Goal: Information Seeking & Learning: Learn about a topic

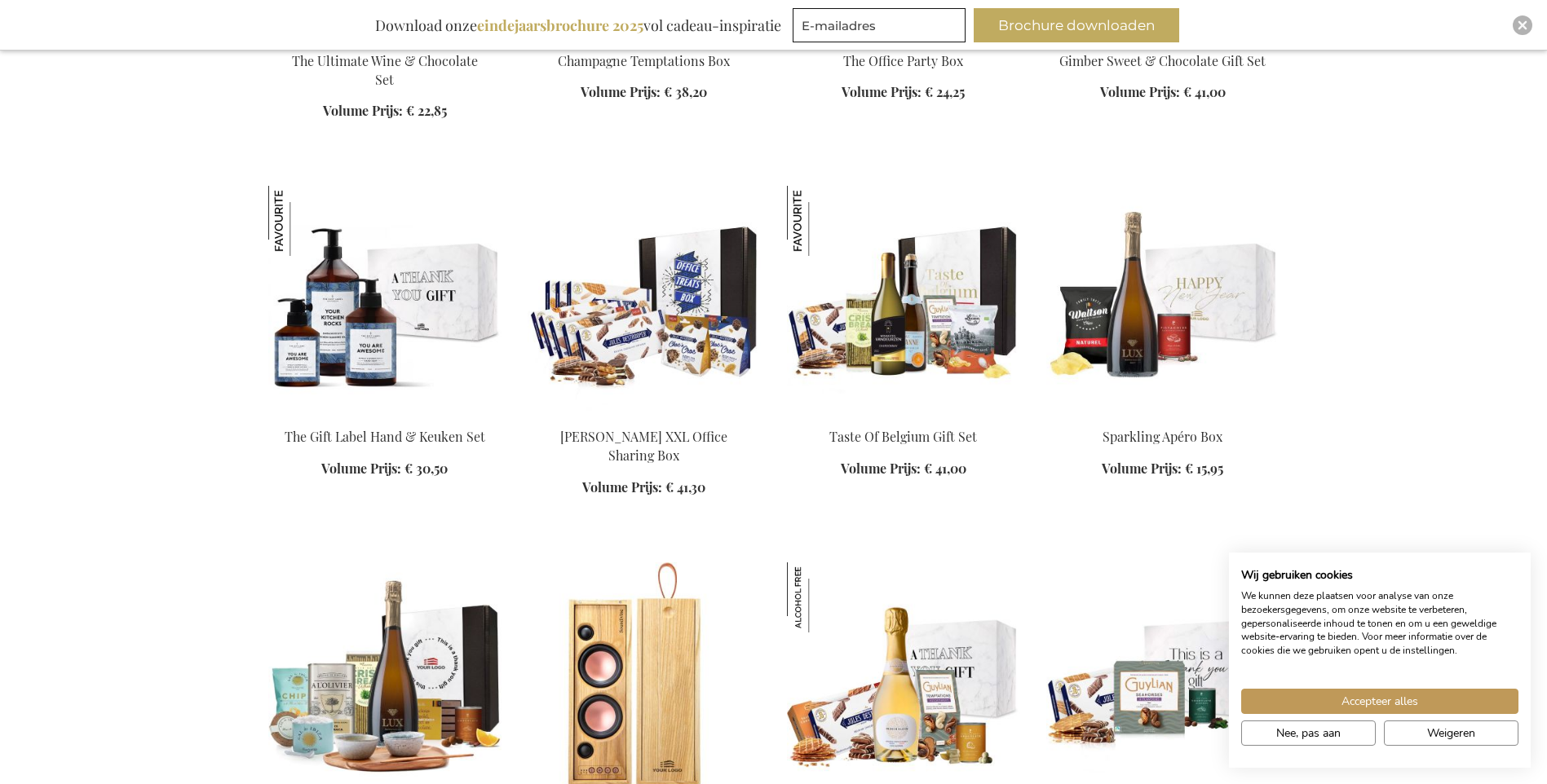
scroll to position [2283, 0]
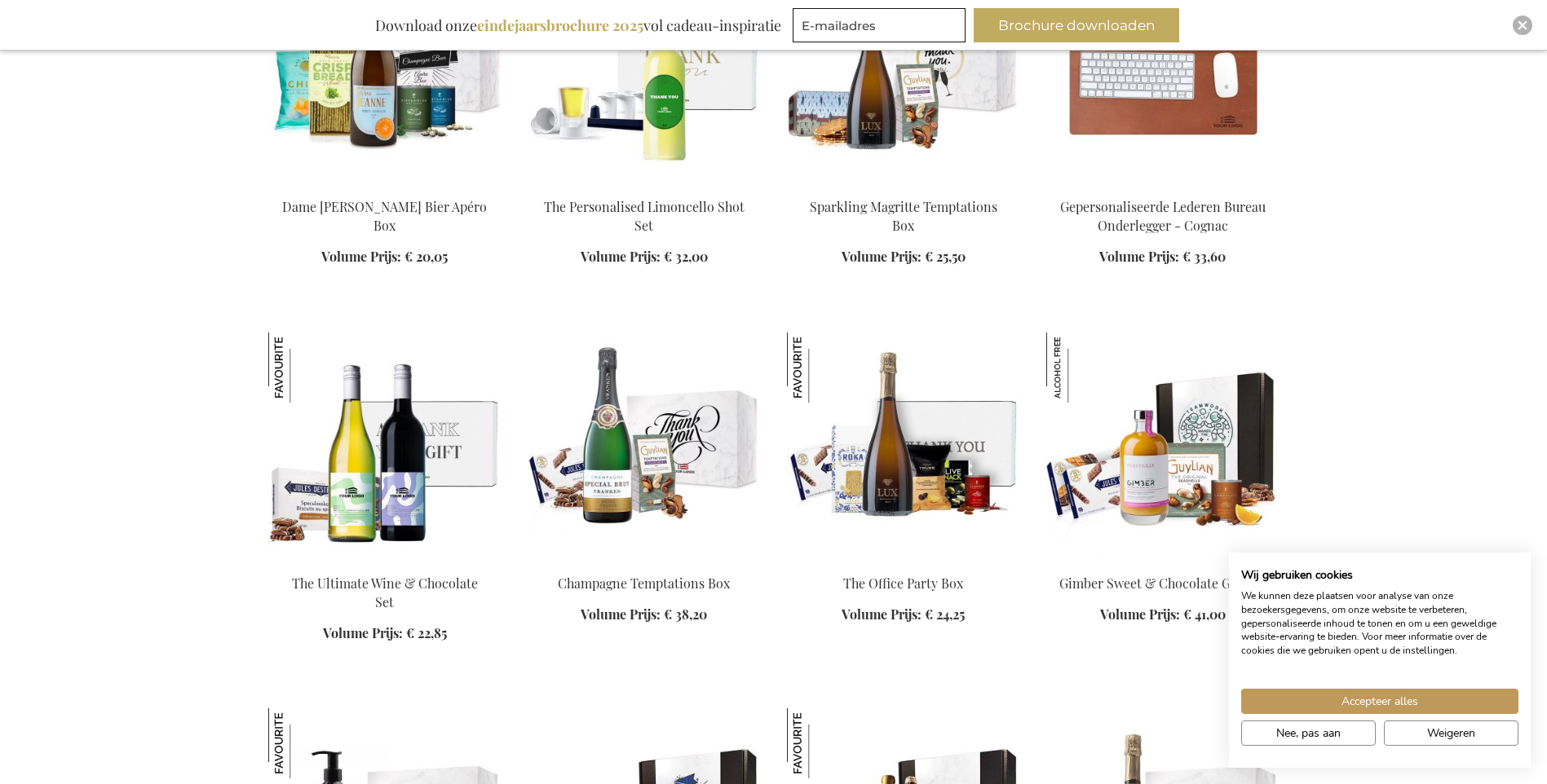
scroll to position [1956, 0]
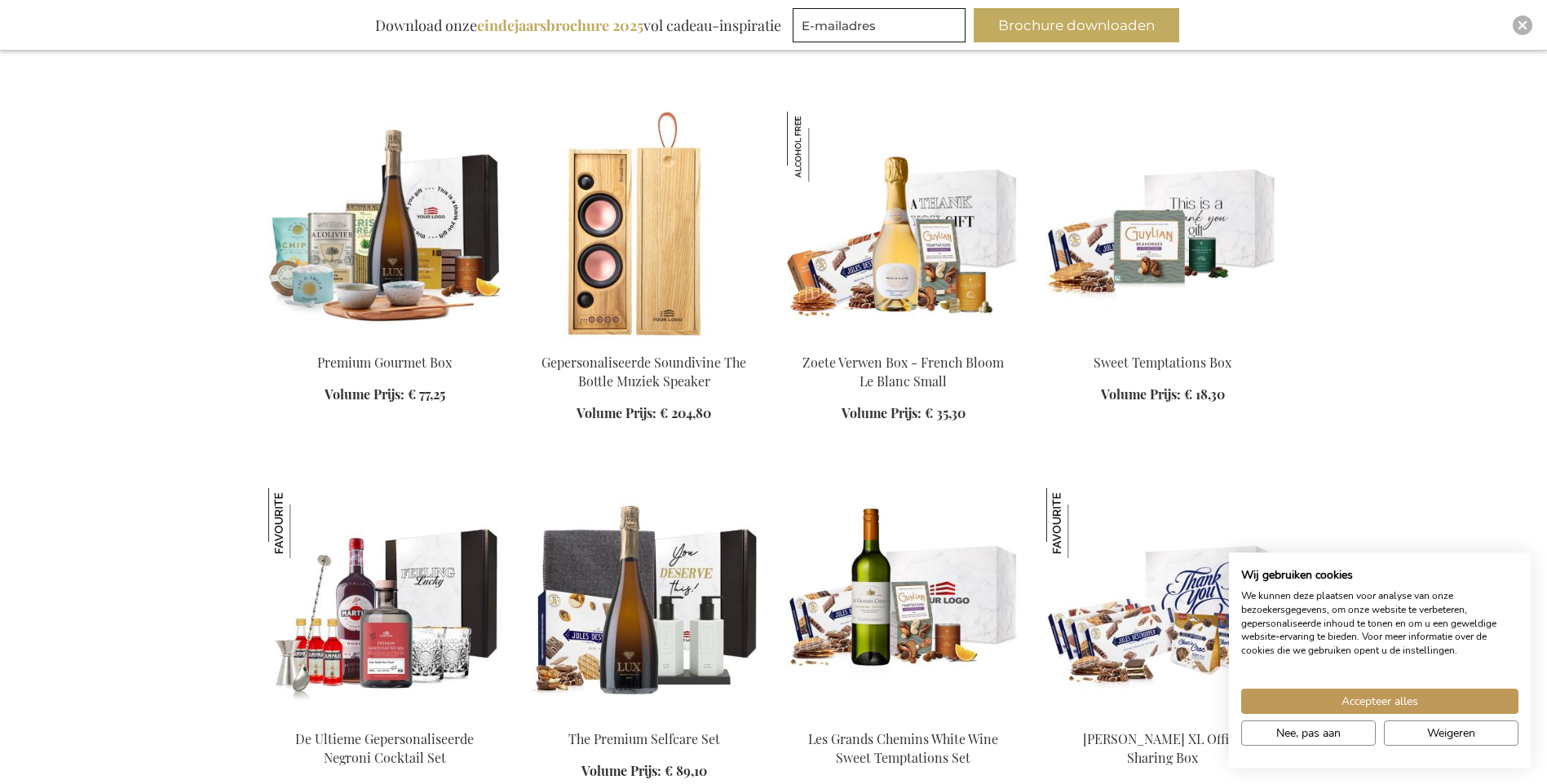
scroll to position [3017, 0]
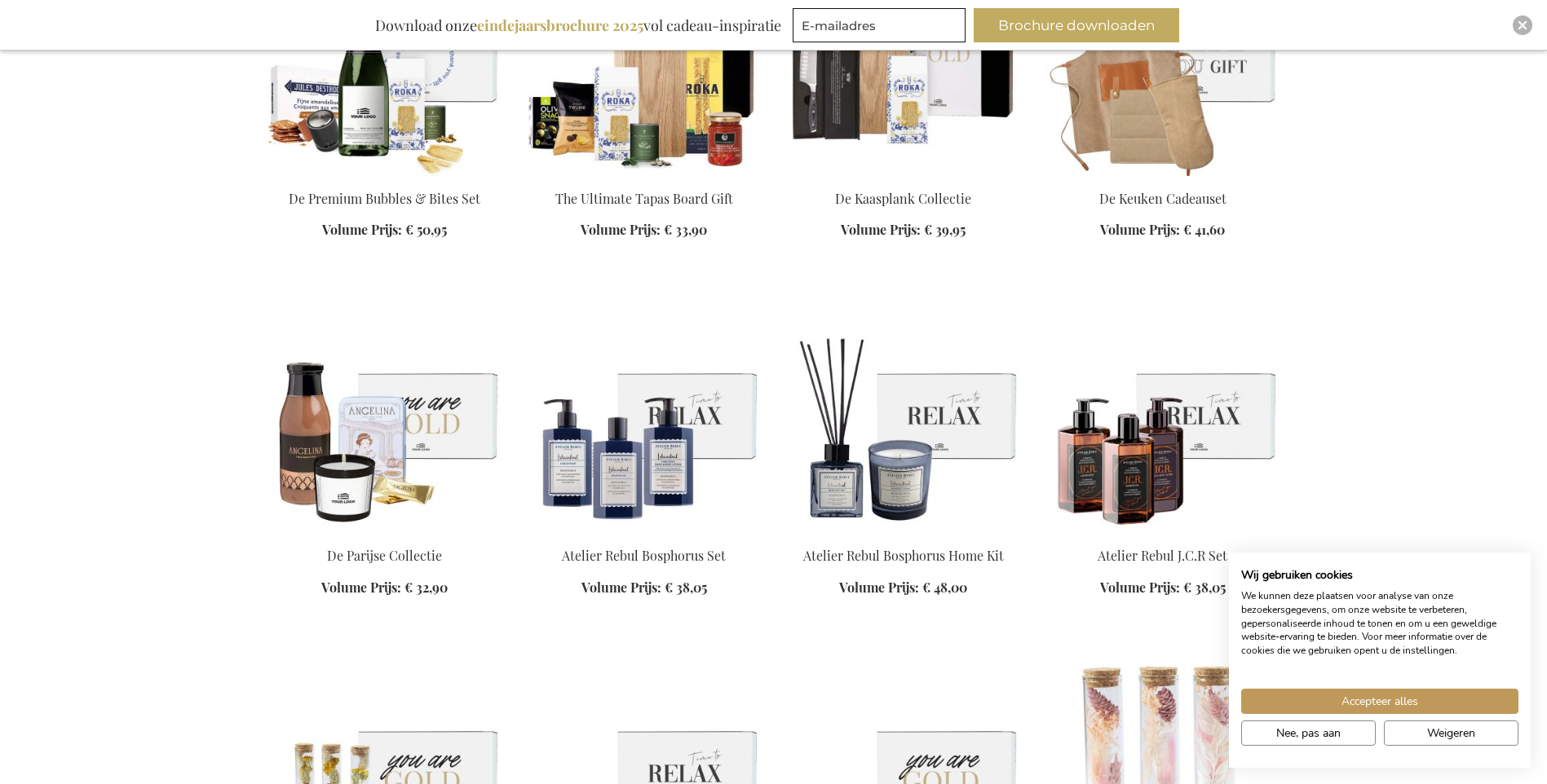
scroll to position [4403, 0]
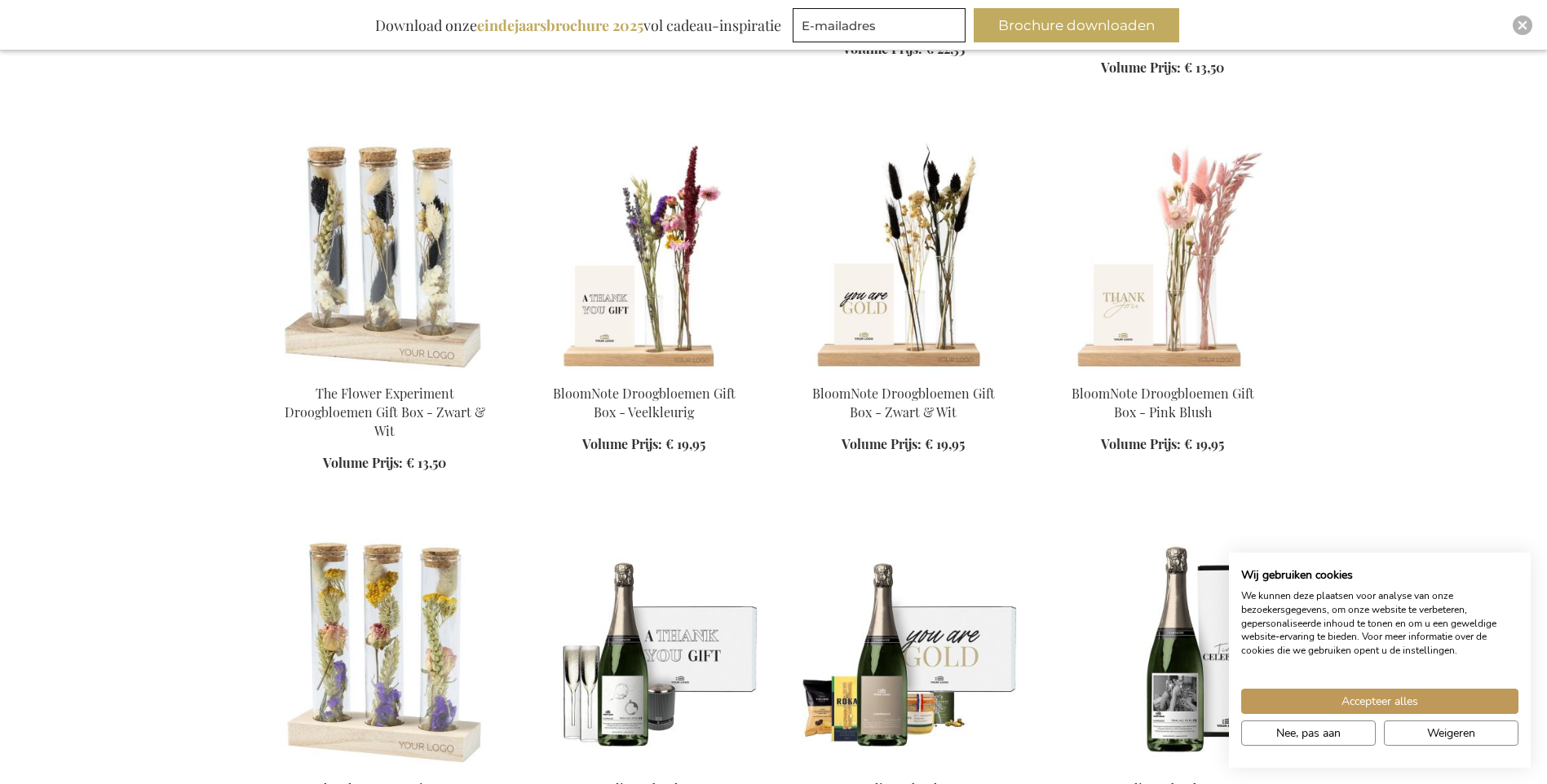
scroll to position [5300, 0]
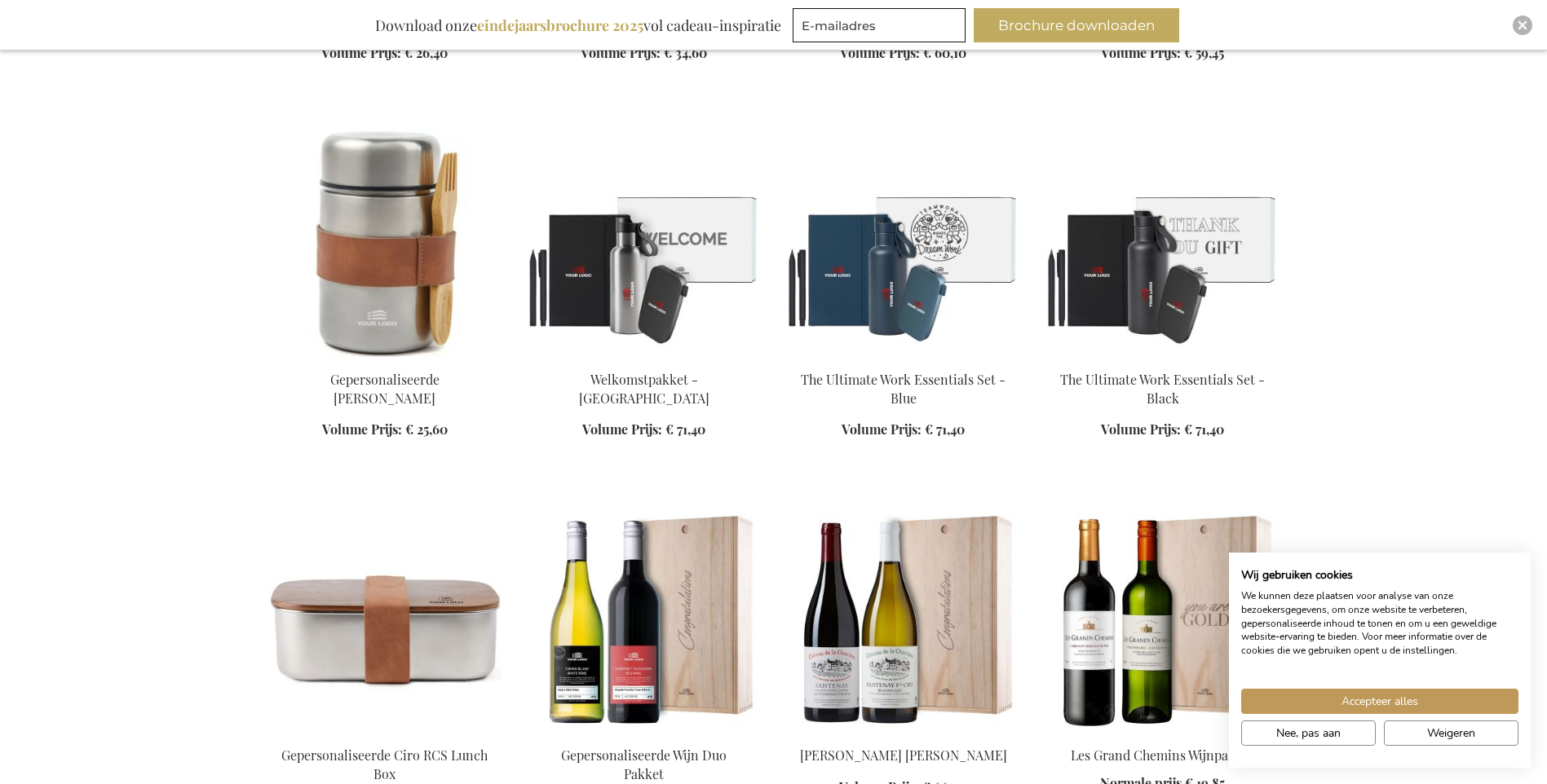
scroll to position [6441, 0]
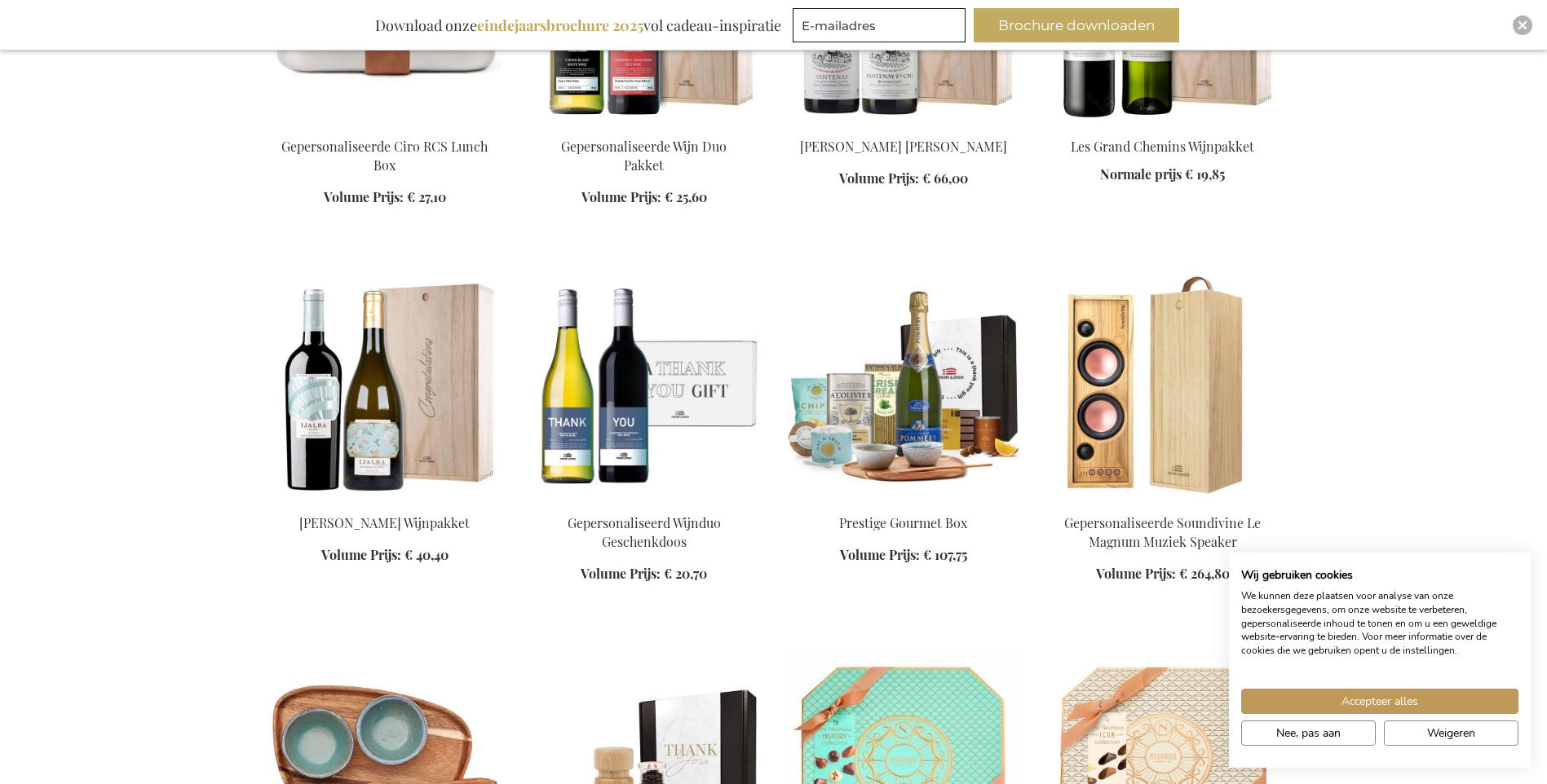
scroll to position [7338, 0]
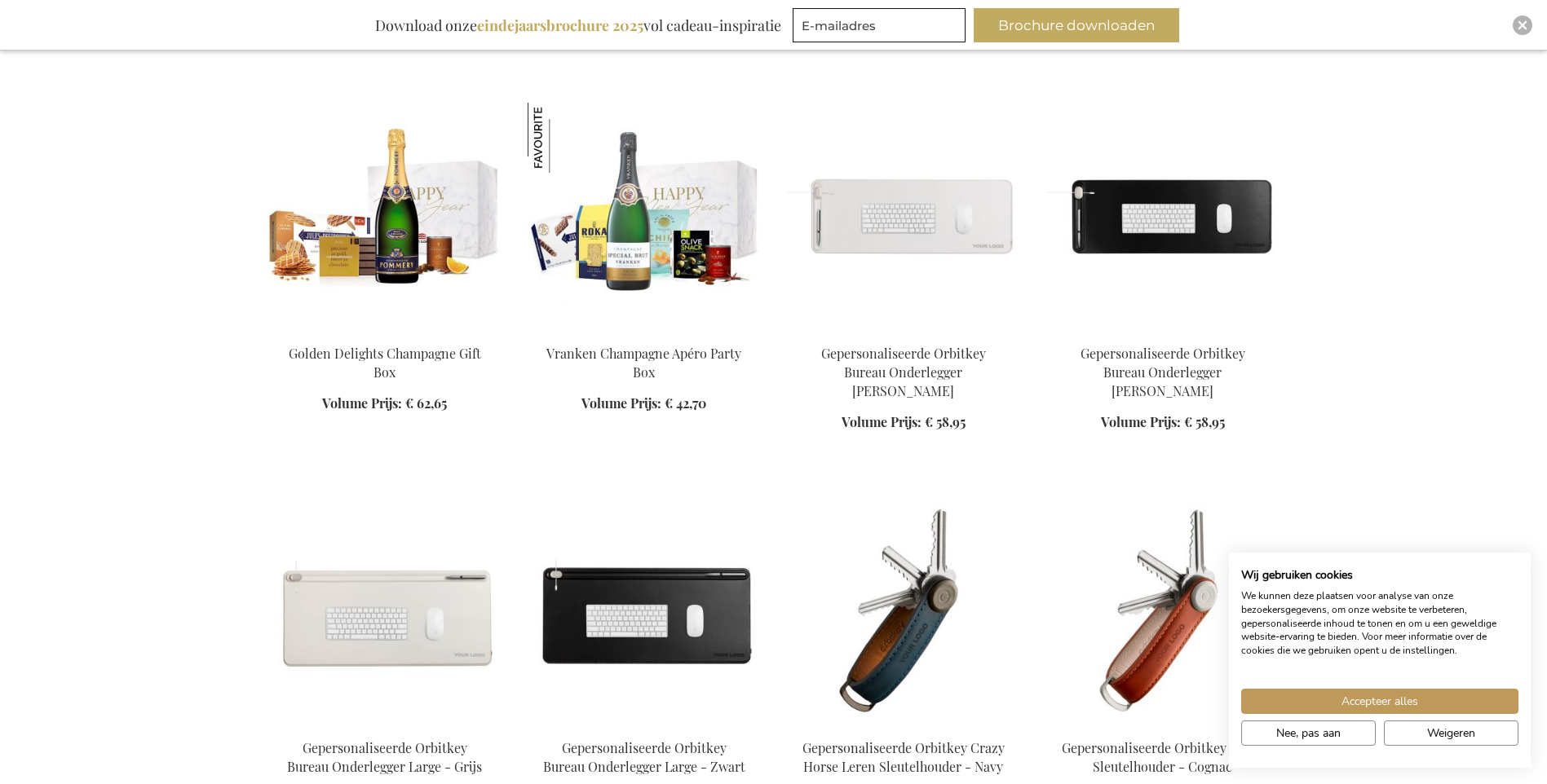
scroll to position [8725, 0]
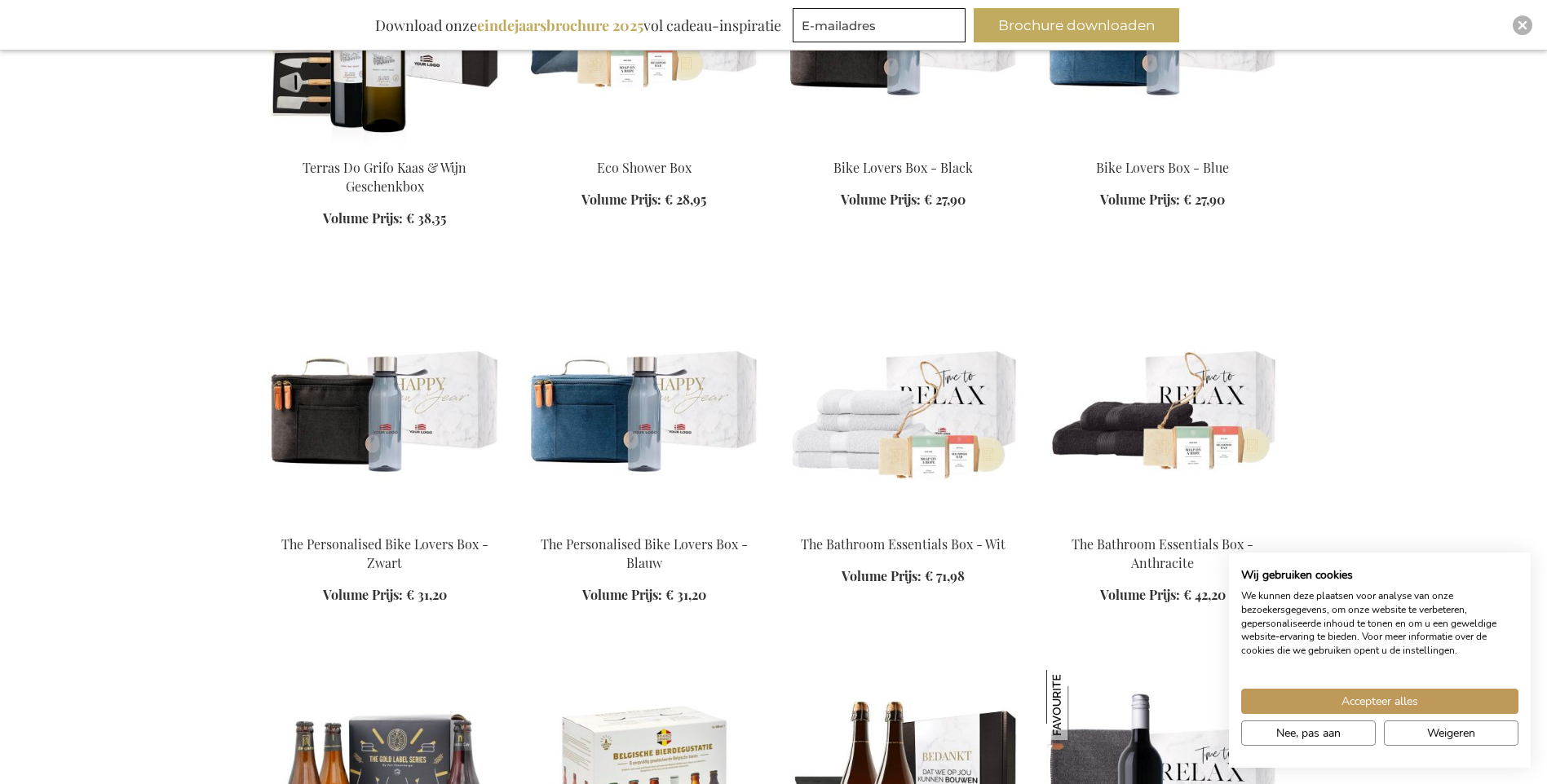
scroll to position [12067, 0]
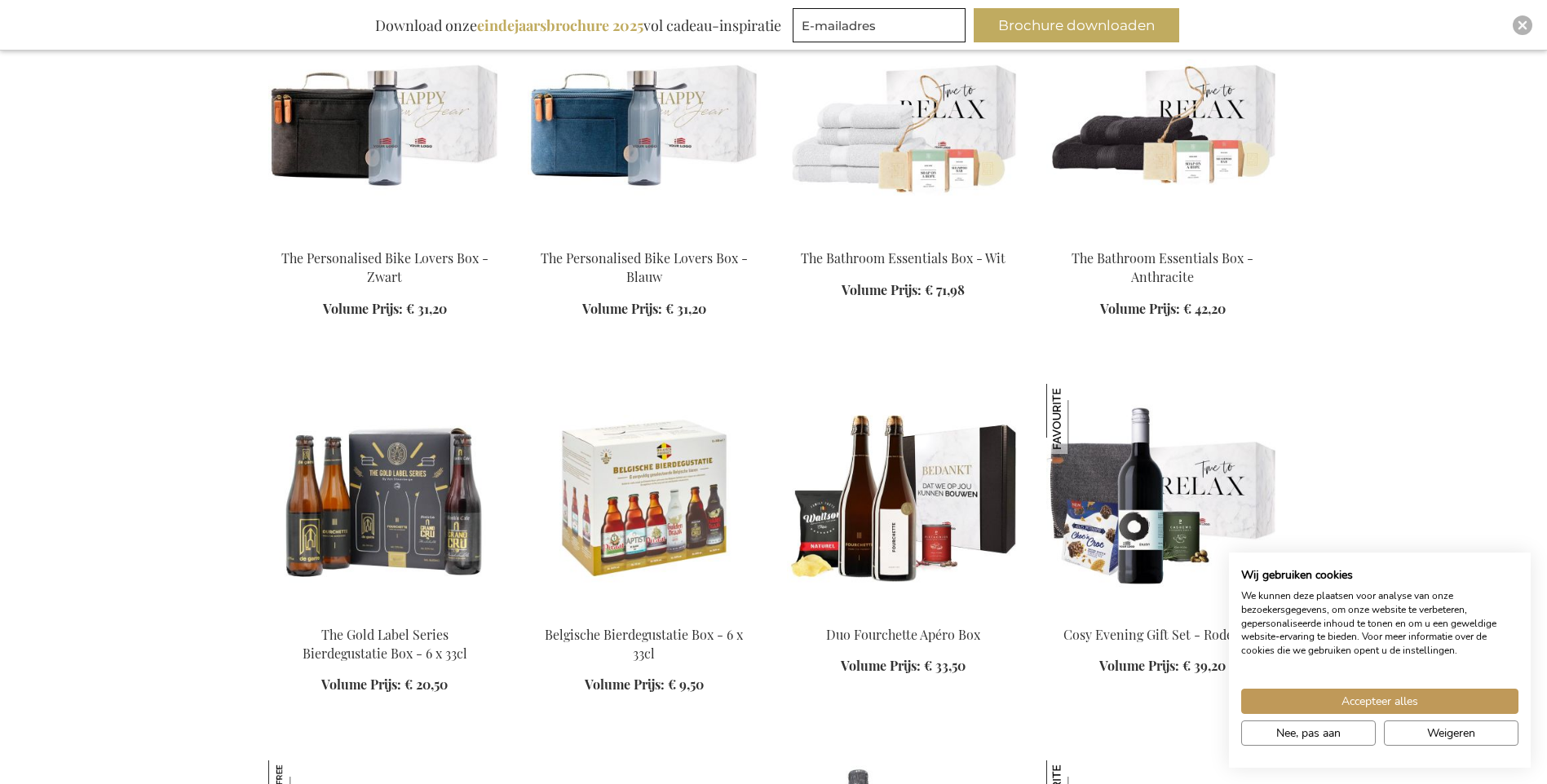
scroll to position [12312, 0]
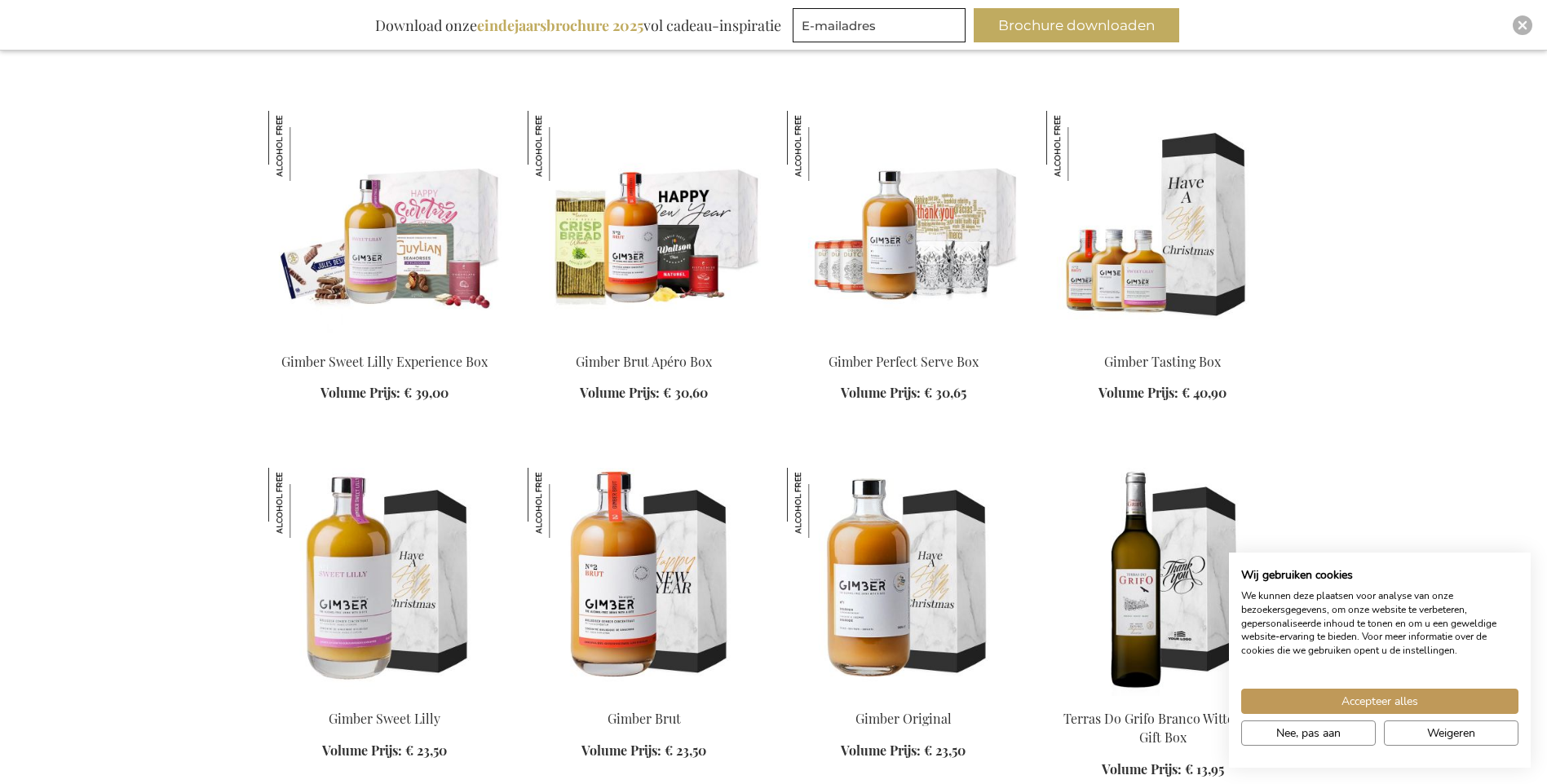
scroll to position [13209, 0]
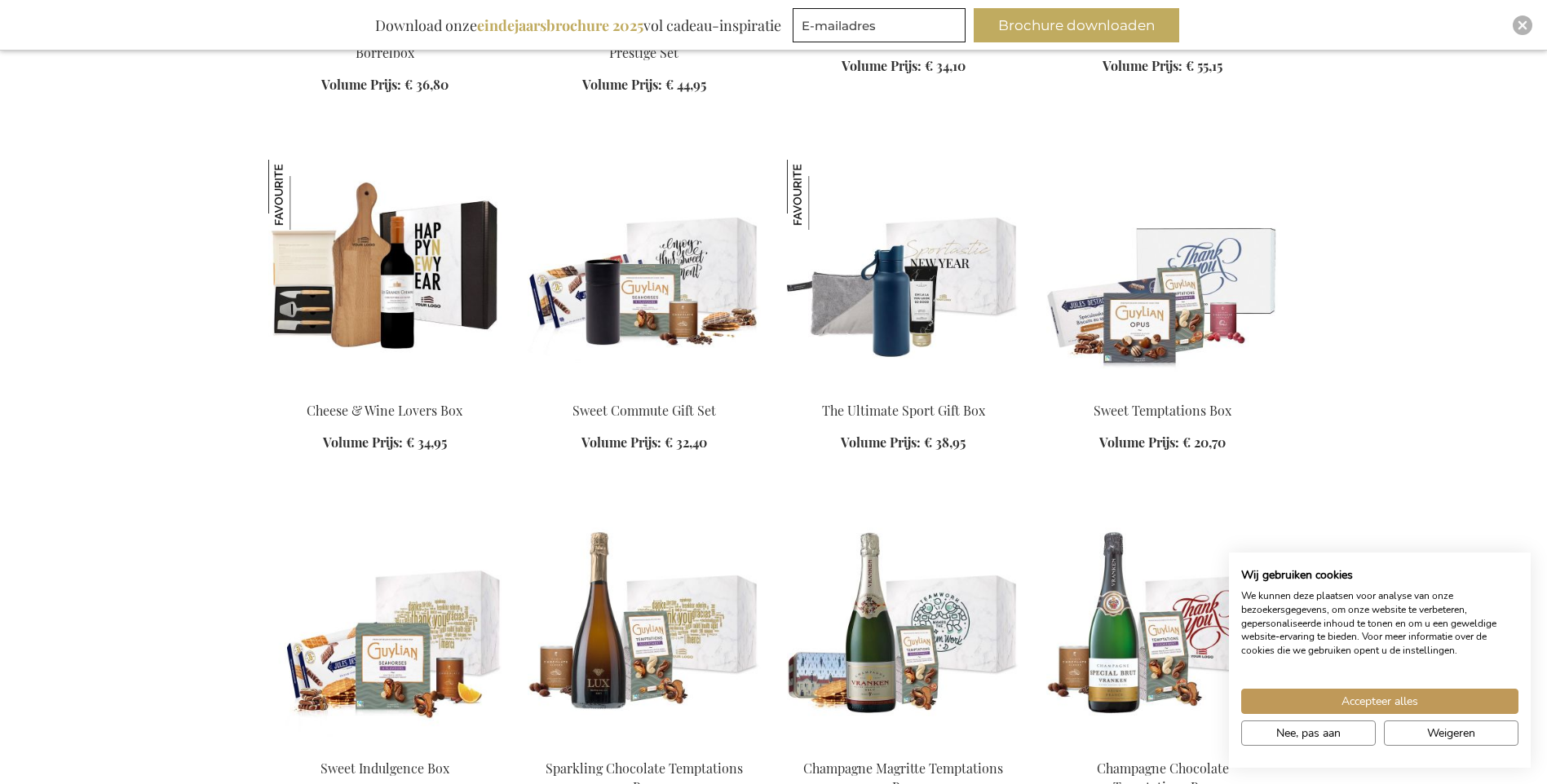
scroll to position [14269, 0]
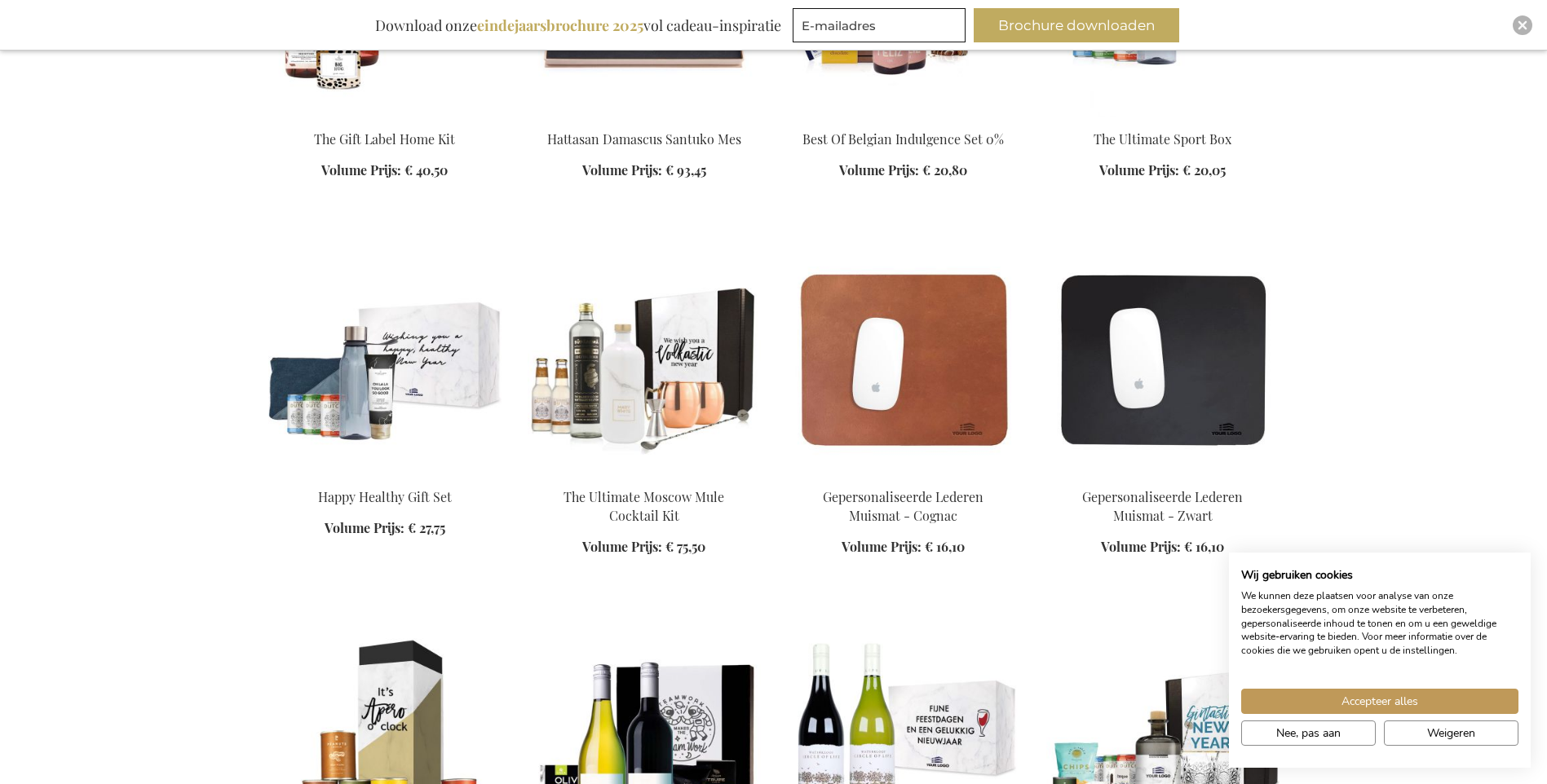
scroll to position [19569, 0]
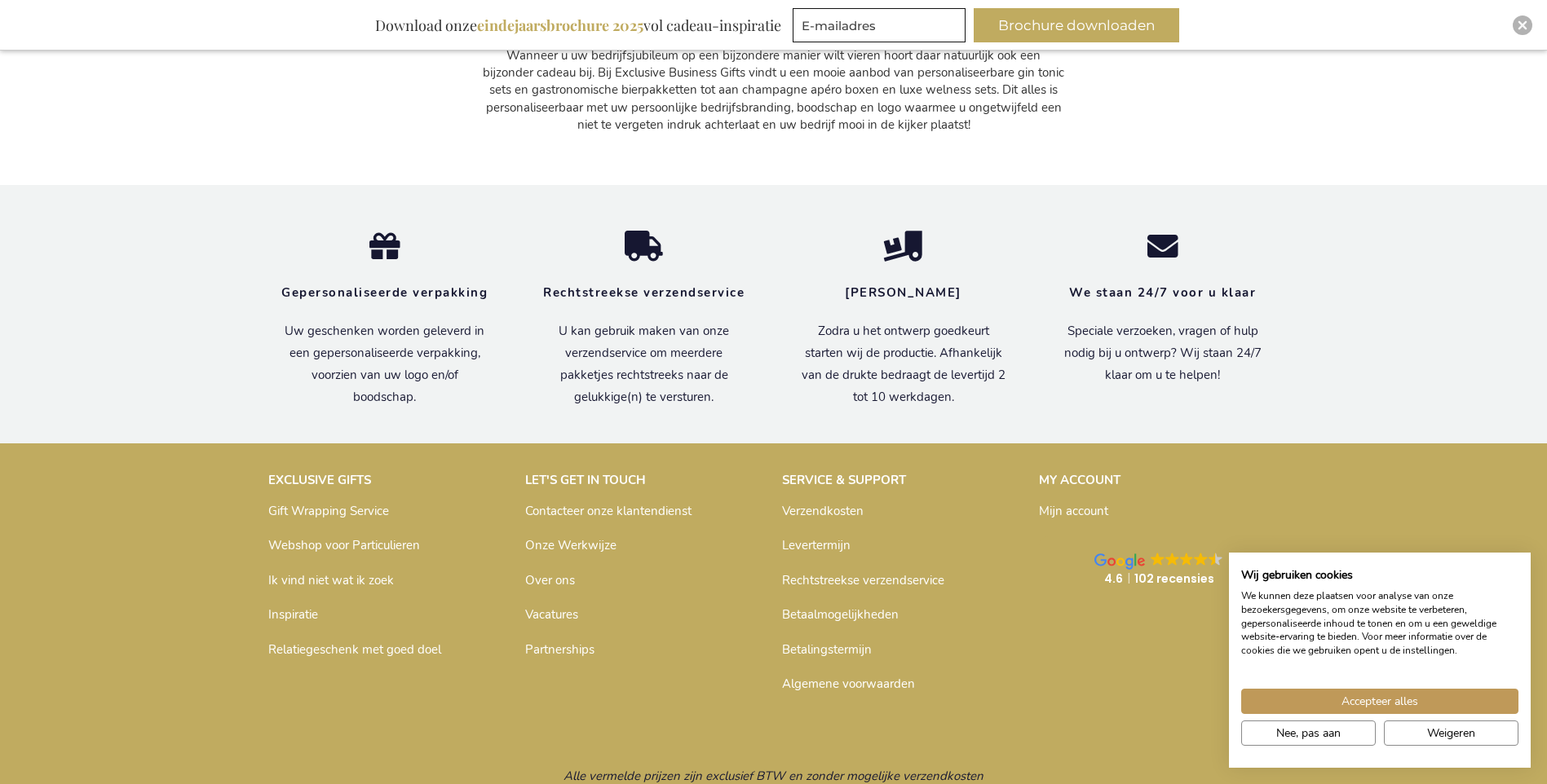
scroll to position [21151, 0]
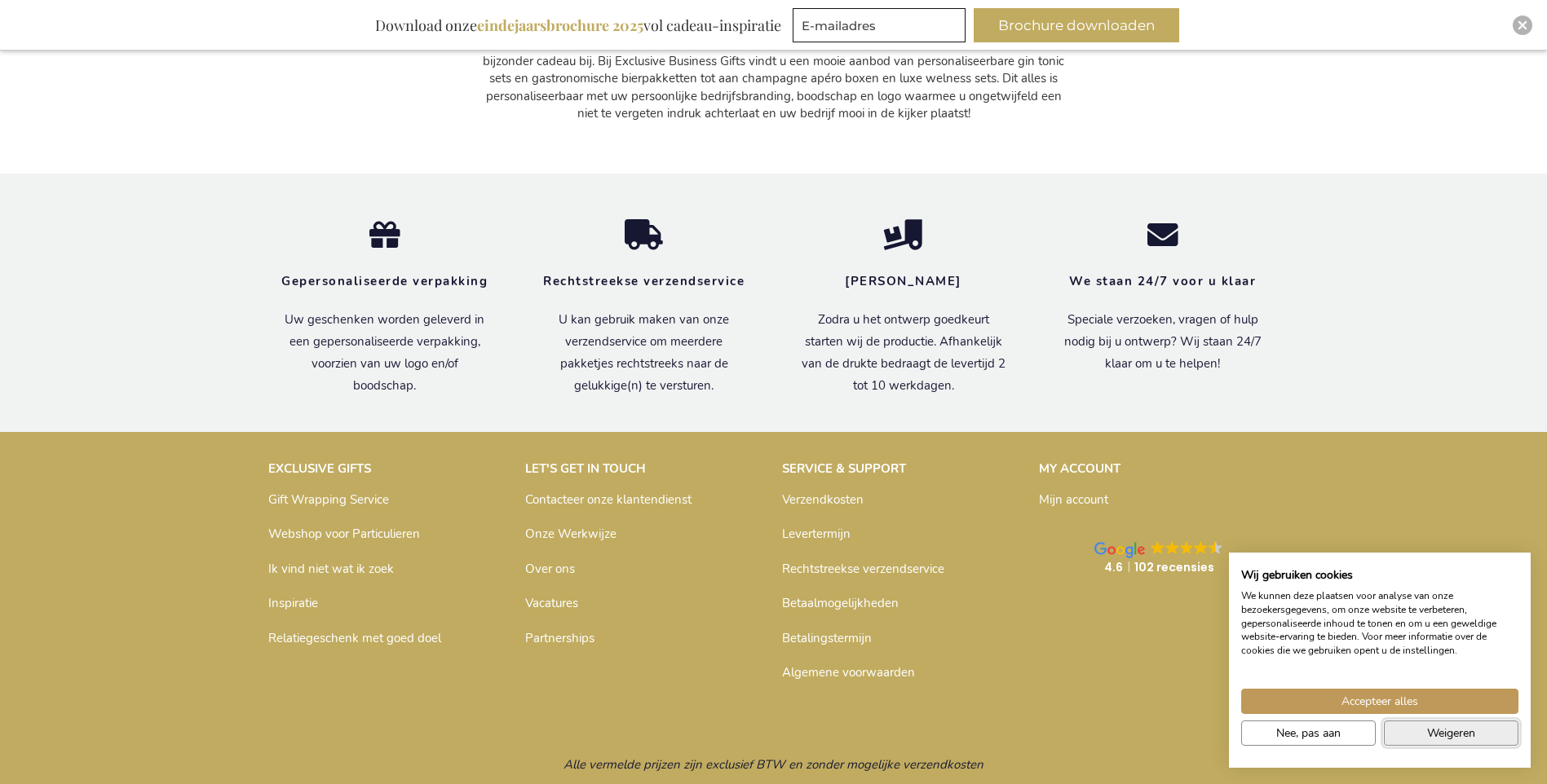
drag, startPoint x: 1485, startPoint y: 731, endPoint x: 1526, endPoint y: 731, distance: 41.0
click at [1485, 731] on button "Weigeren" at bounding box center [1451, 733] width 135 height 25
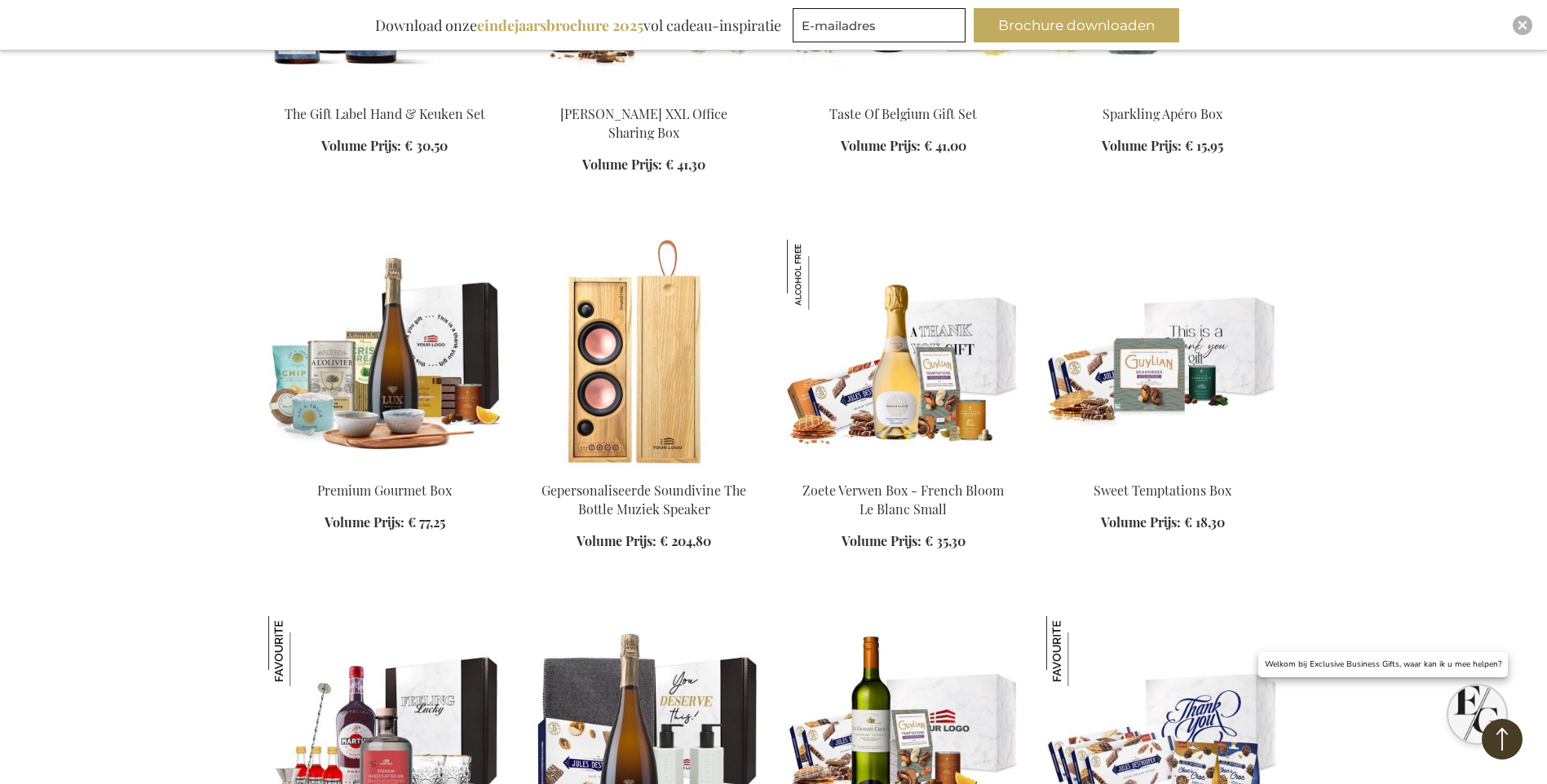
scroll to position [431, 0]
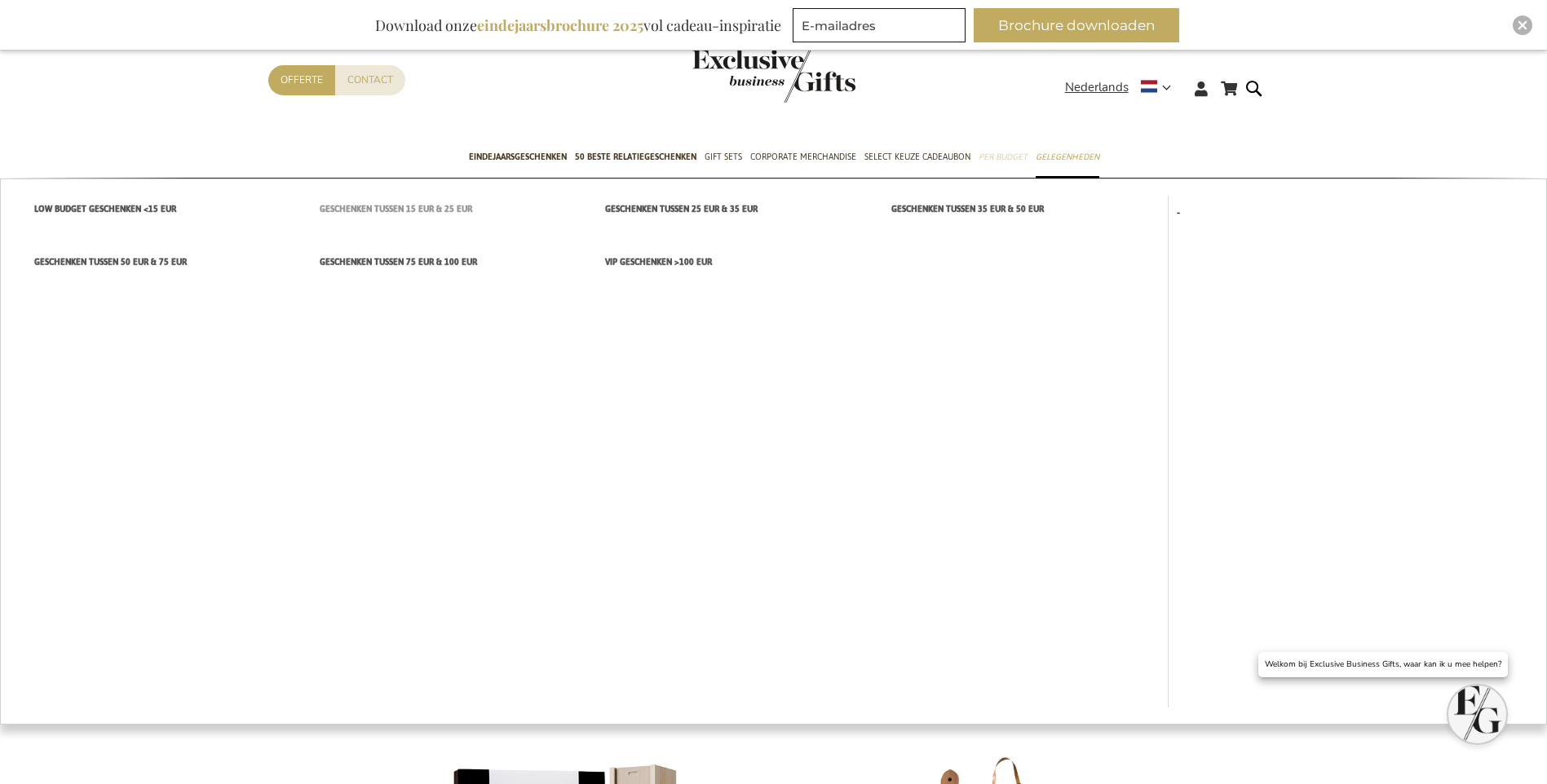
click at [400, 207] on span "Geschenken tussen 15 EUR & 25 EUR" at bounding box center [396, 208] width 152 height 17
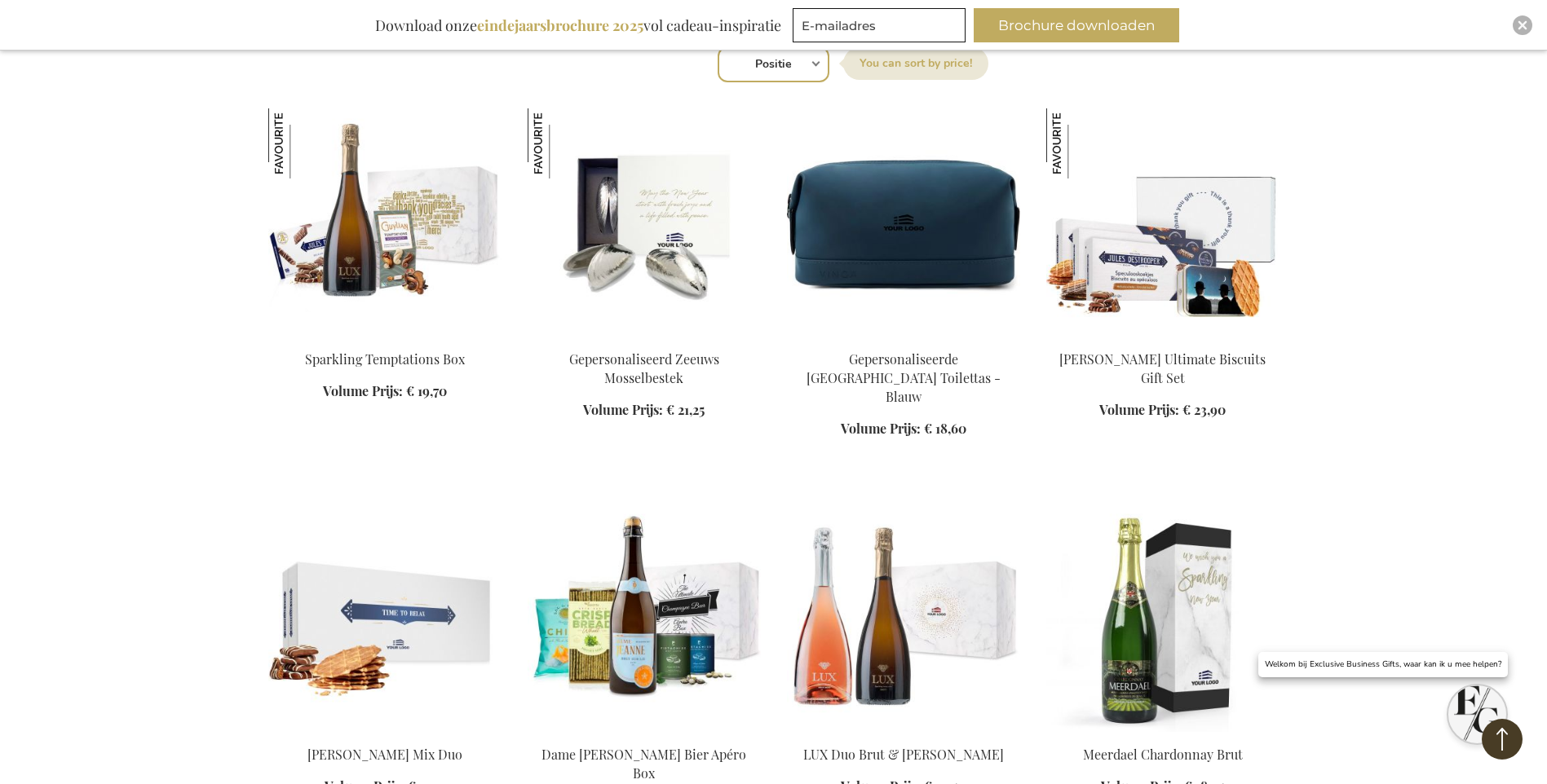
scroll to position [571, 0]
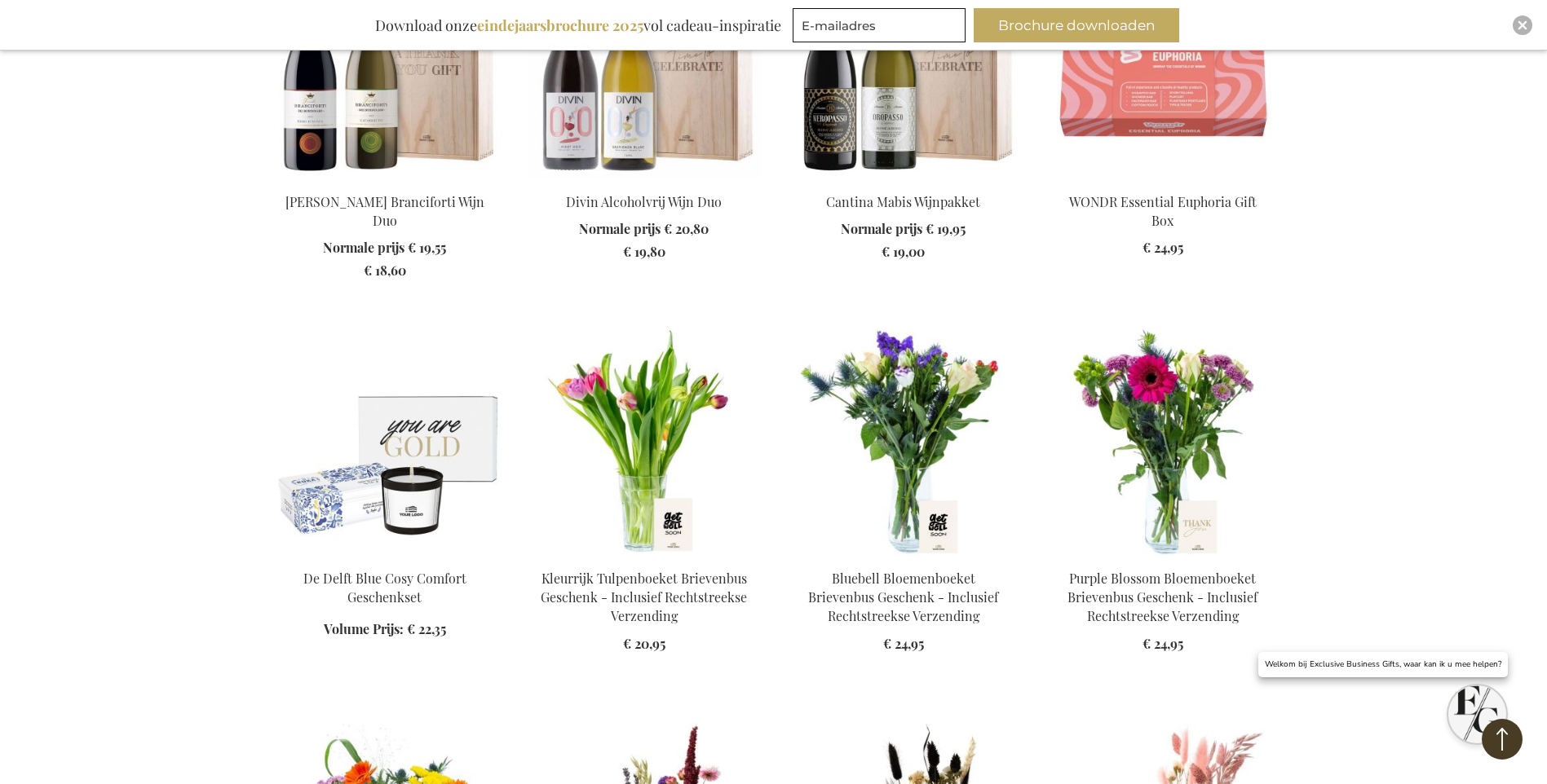
scroll to position [2773, 0]
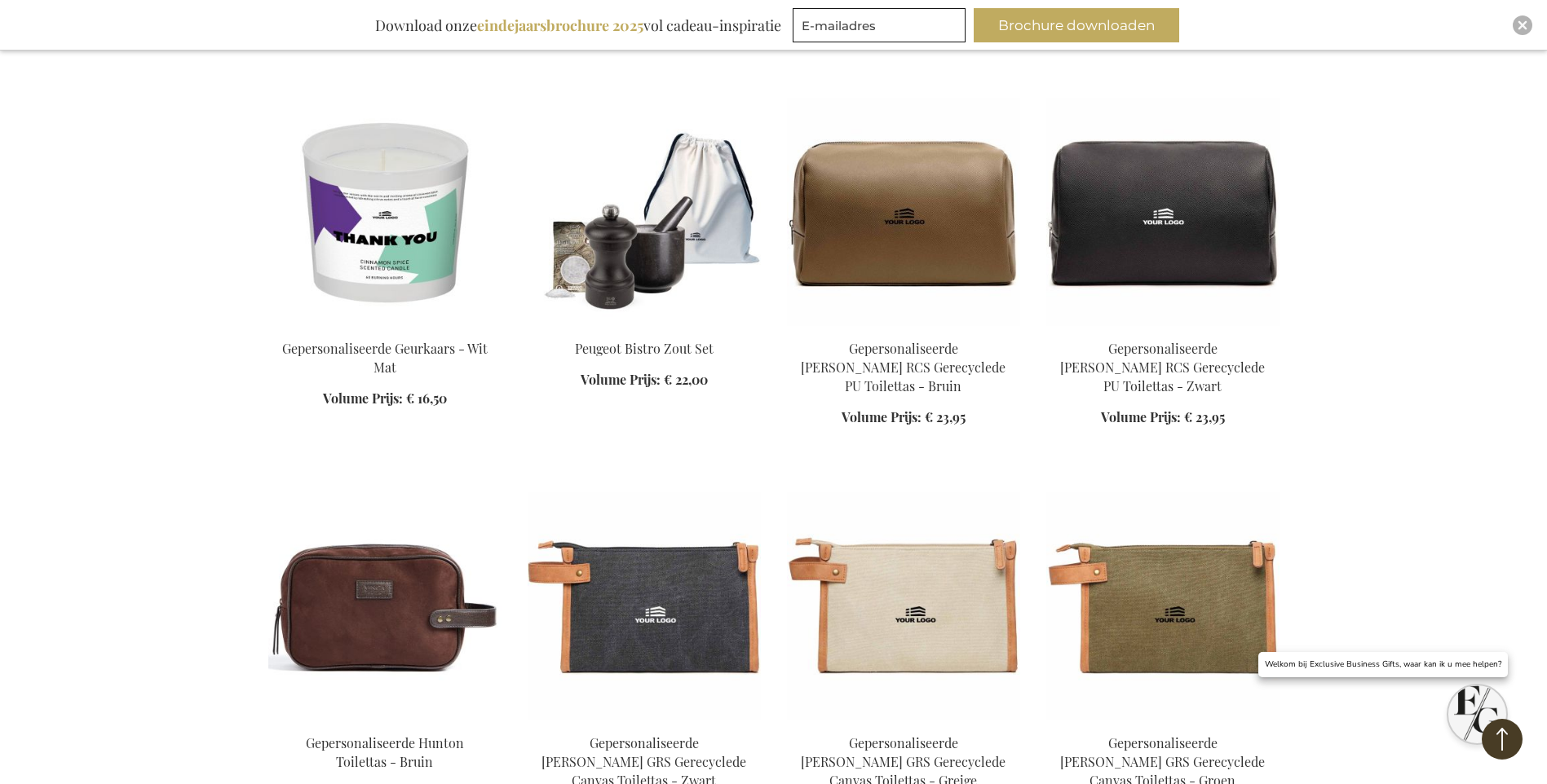
scroll to position [4811, 0]
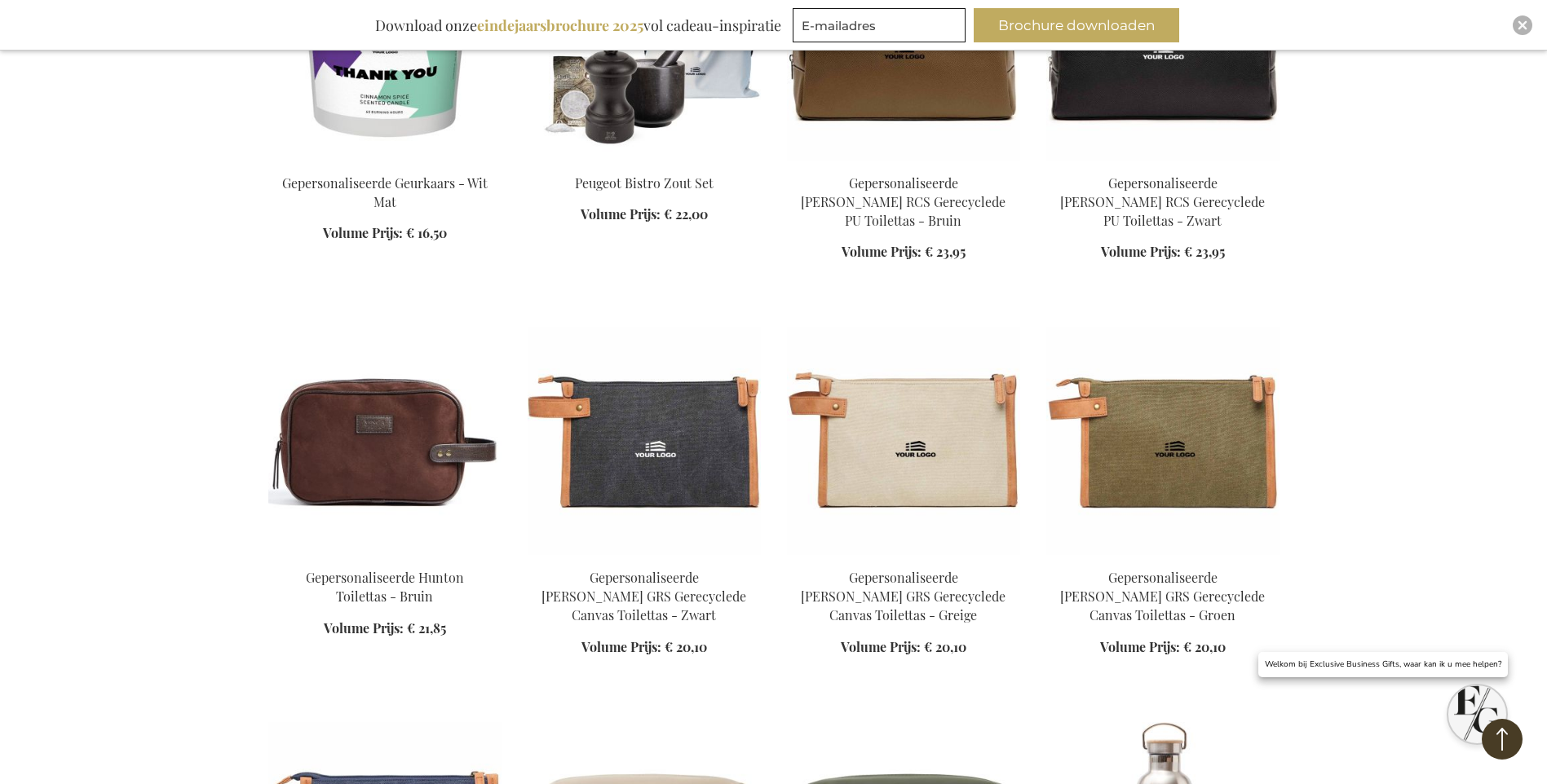
scroll to position [4974, 0]
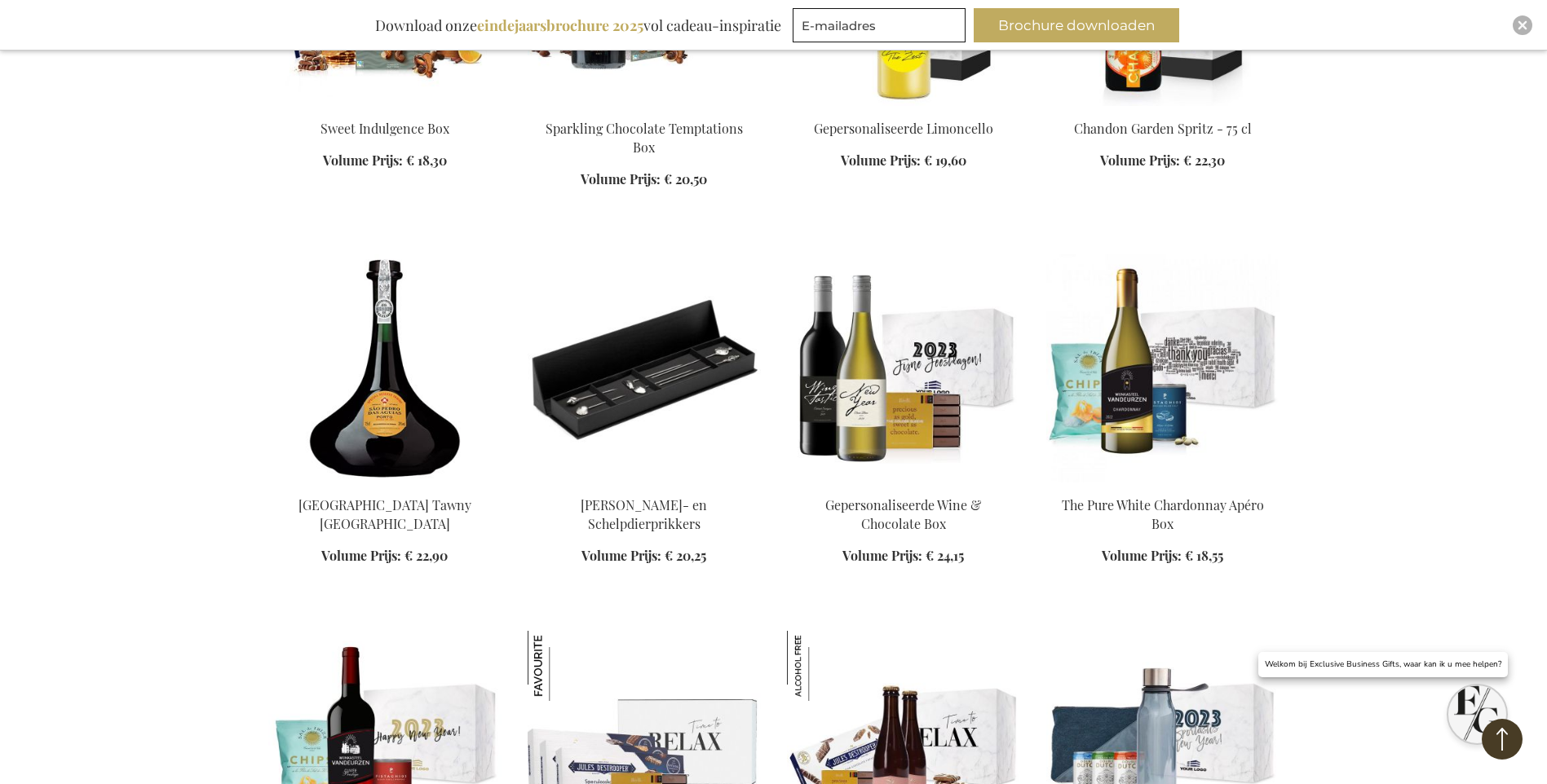
scroll to position [8072, 0]
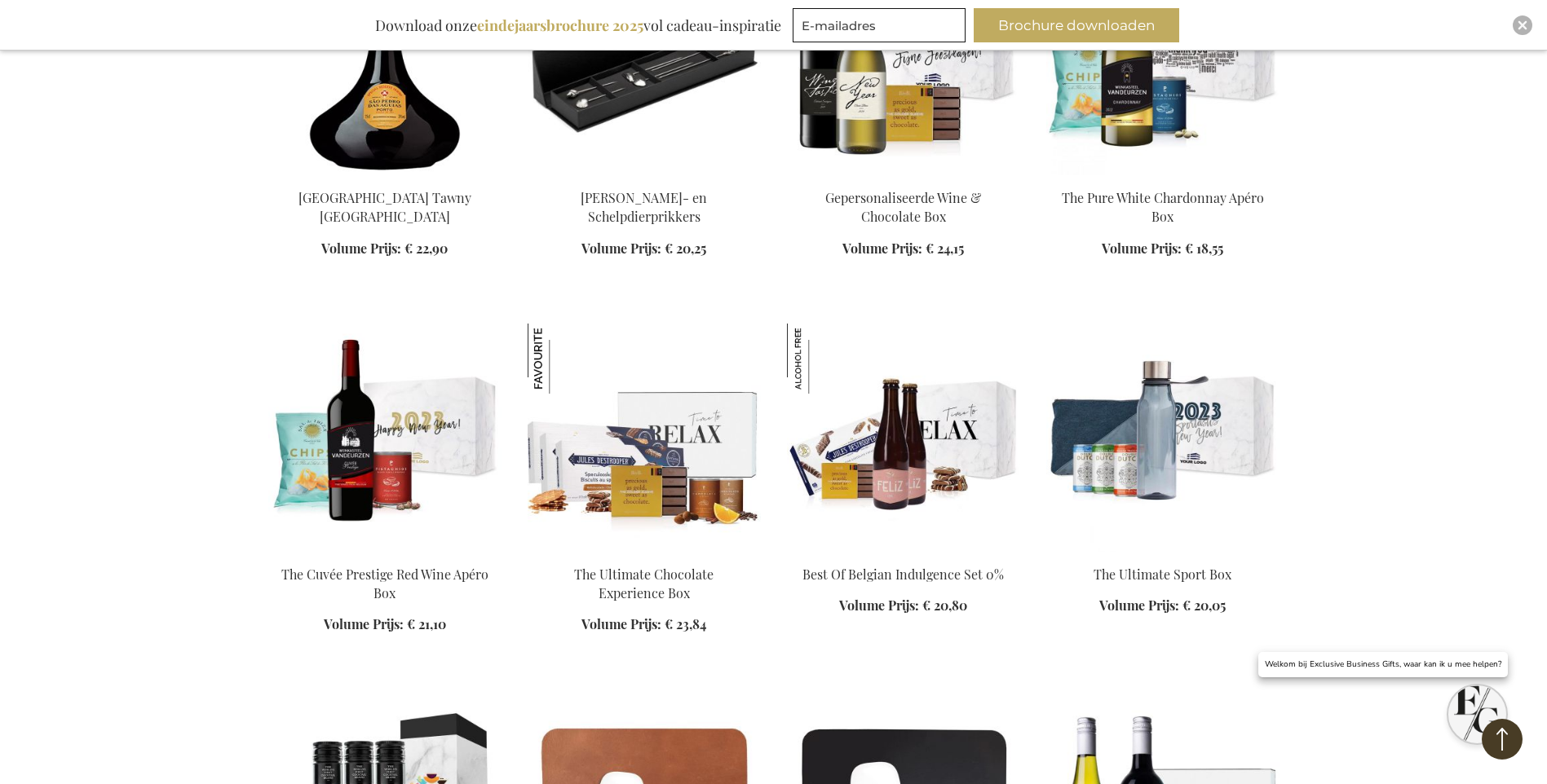
scroll to position [8236, 0]
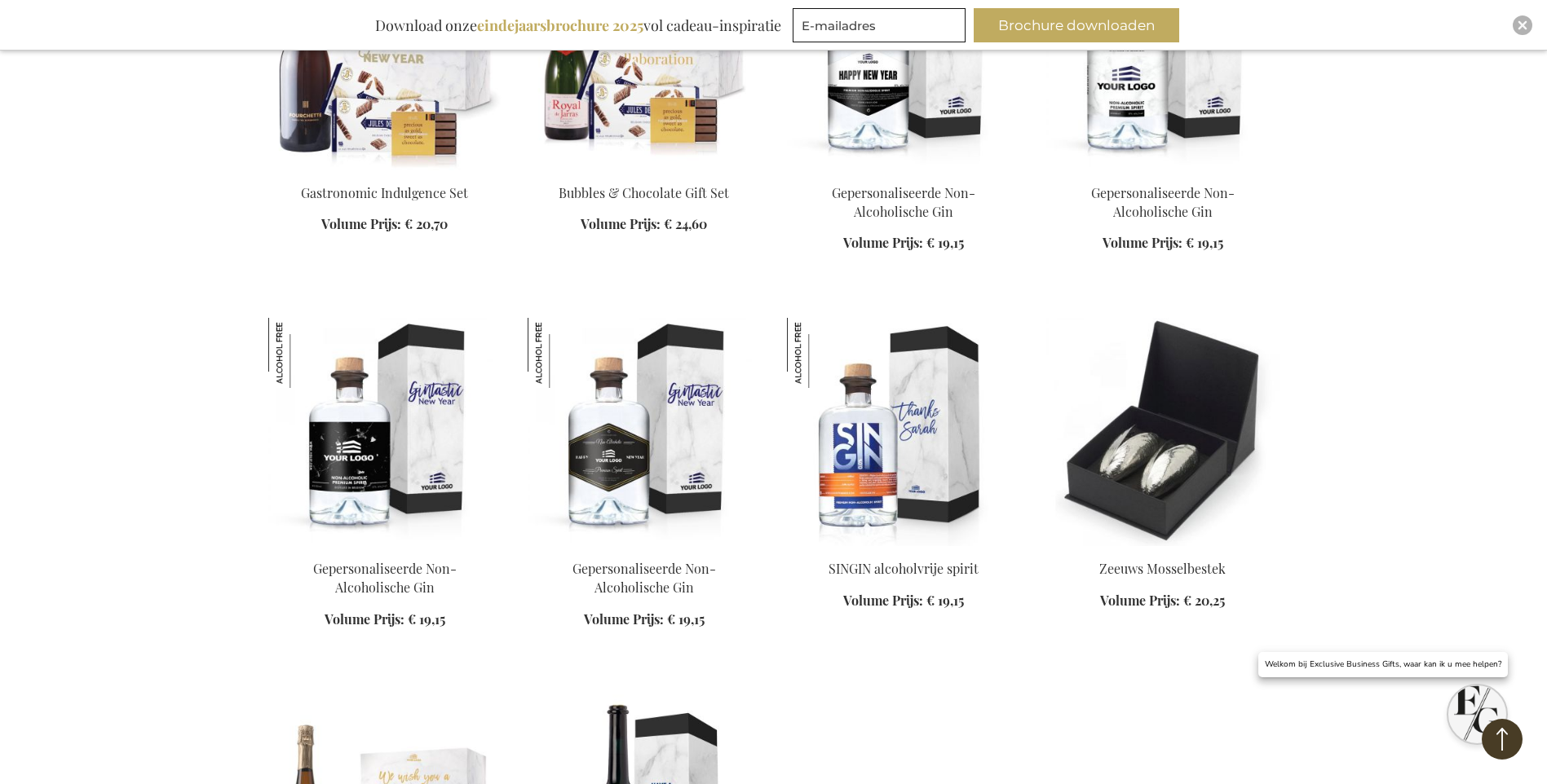
scroll to position [9621, 0]
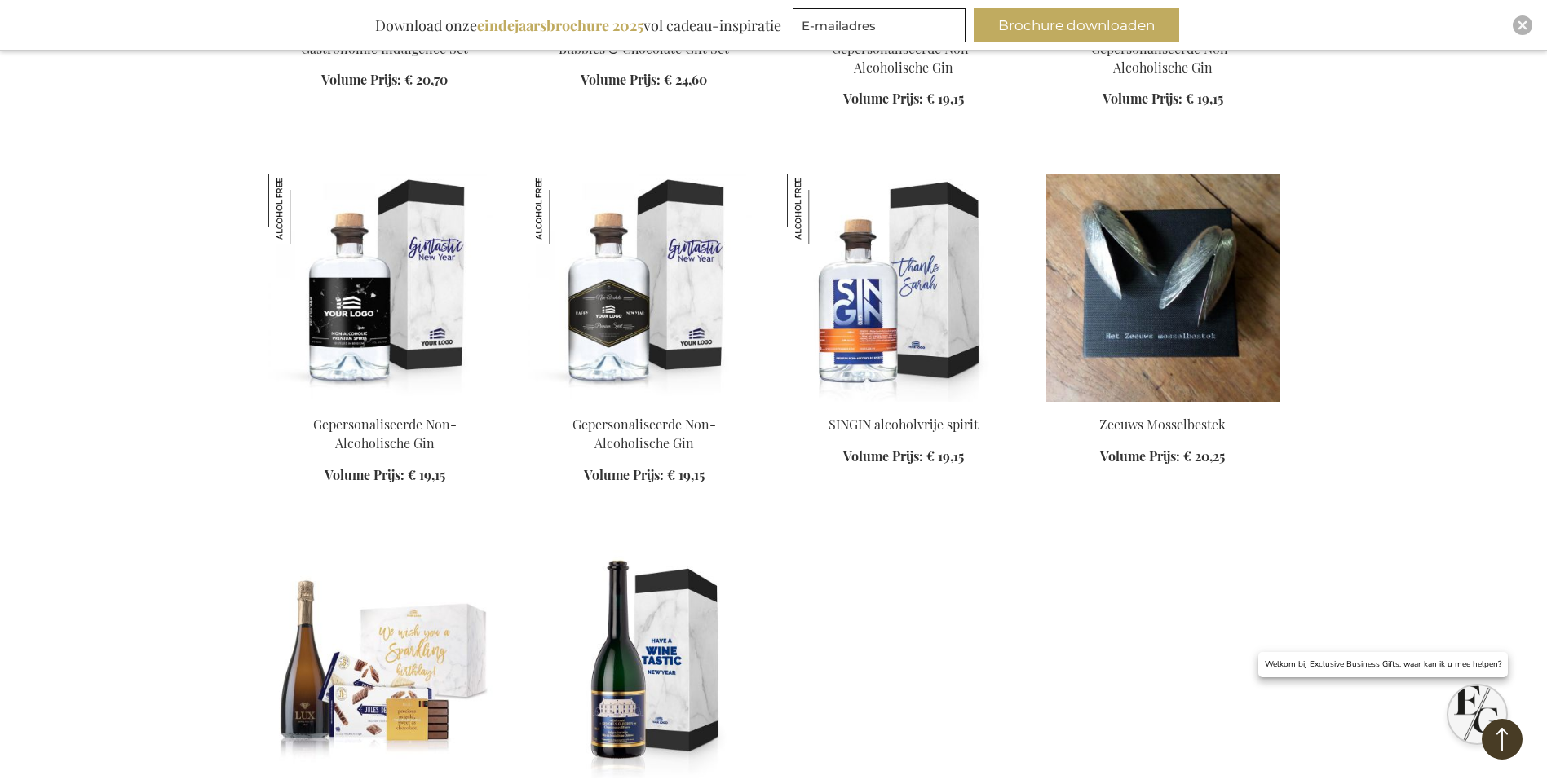
scroll to position [9703, 0]
